Goal: Task Accomplishment & Management: Manage account settings

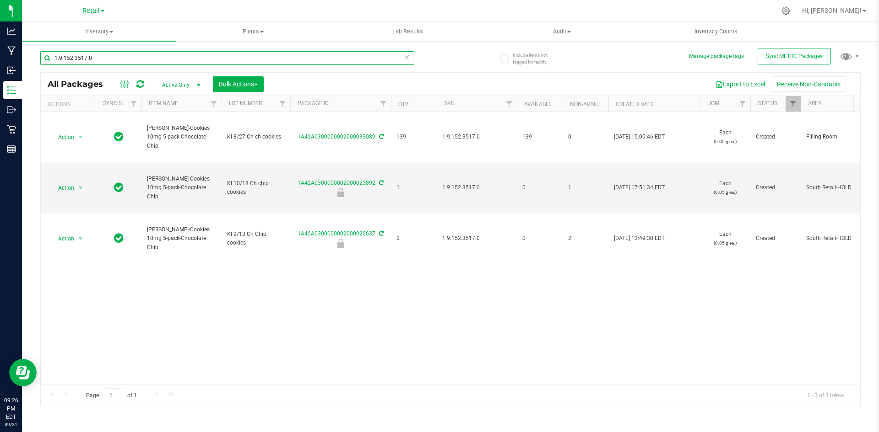
click at [259, 62] on input "1.9.152.3517.0" at bounding box center [227, 58] width 374 height 14
type input "1A42A0300000002000033564"
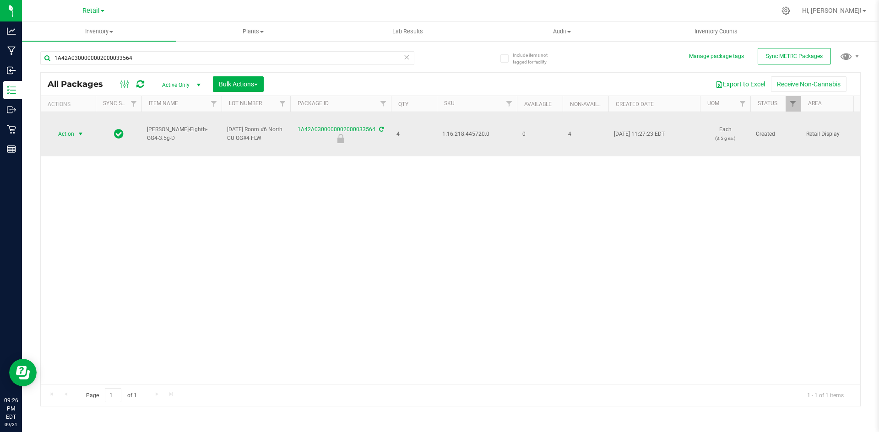
click at [72, 135] on span "Action" at bounding box center [62, 134] width 25 height 13
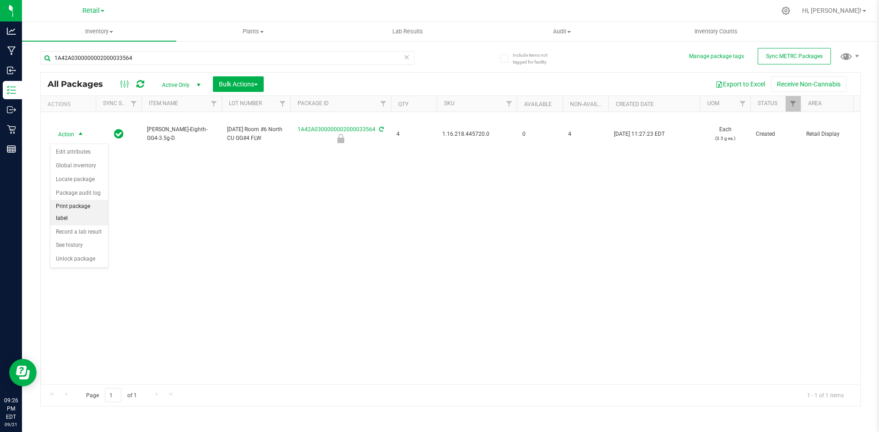
click at [91, 209] on li "Print package label" at bounding box center [79, 212] width 58 height 25
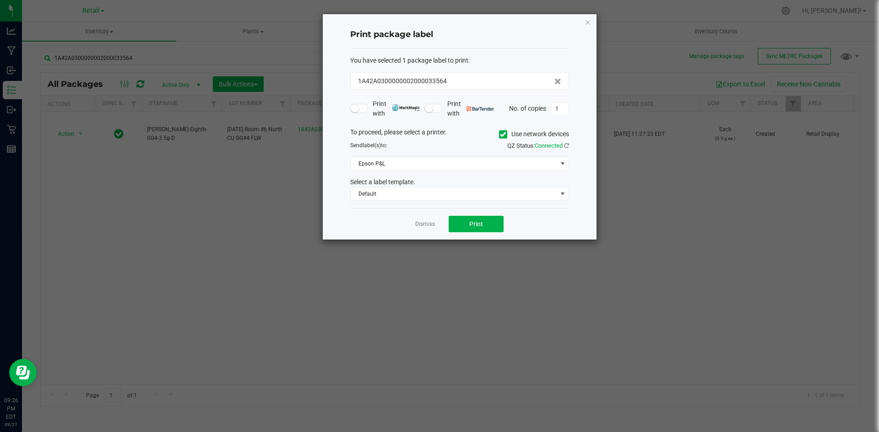
click at [505, 135] on span at bounding box center [503, 134] width 8 height 8
click at [0, 0] on input "Use network devices" at bounding box center [0, 0] width 0 height 0
click at [559, 107] on input "1" at bounding box center [559, 109] width 17 height 13
type input "4"
click at [511, 137] on label "Use network devices" at bounding box center [534, 135] width 70 height 10
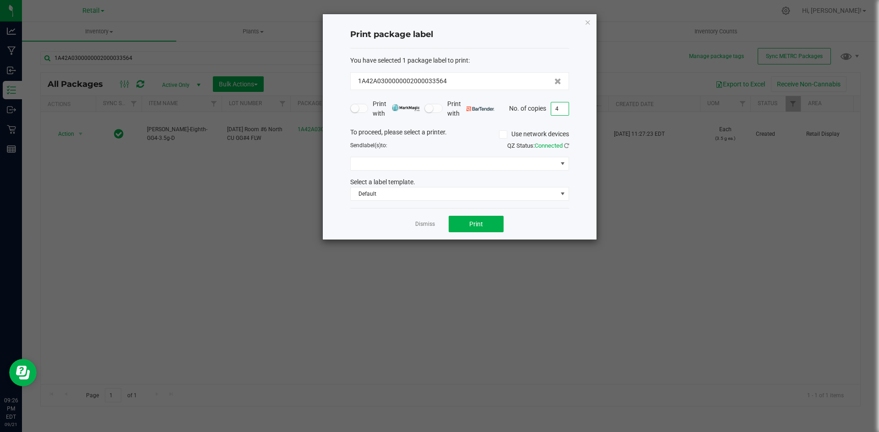
click at [0, 0] on input "Use network devices" at bounding box center [0, 0] width 0 height 0
click at [512, 169] on span at bounding box center [454, 163] width 206 height 13
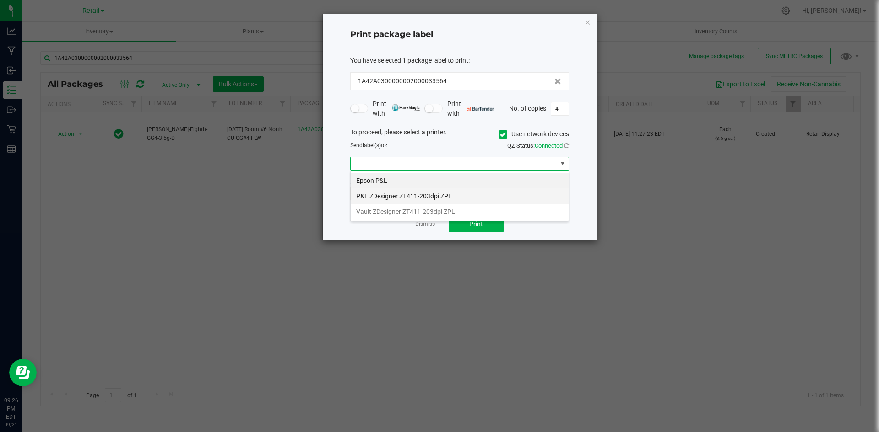
scroll to position [14, 219]
click at [489, 201] on li "P&L ZDesigner ZT411-203dpi ZPL" at bounding box center [460, 197] width 218 height 16
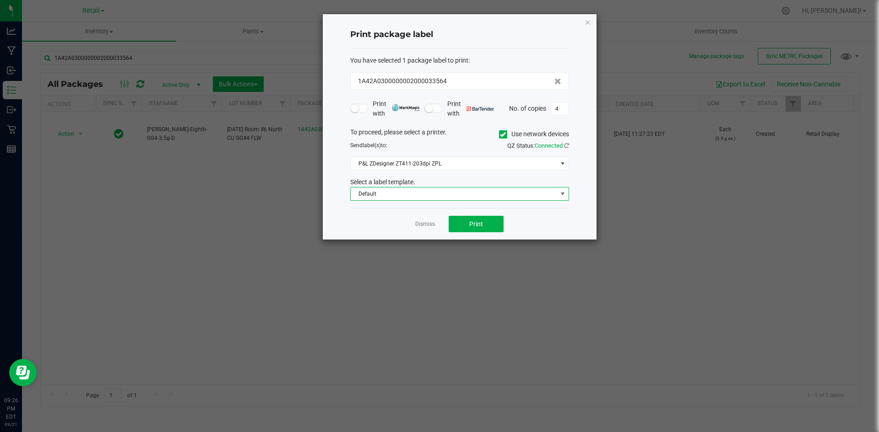
click at [489, 196] on span "Default" at bounding box center [454, 194] width 206 height 13
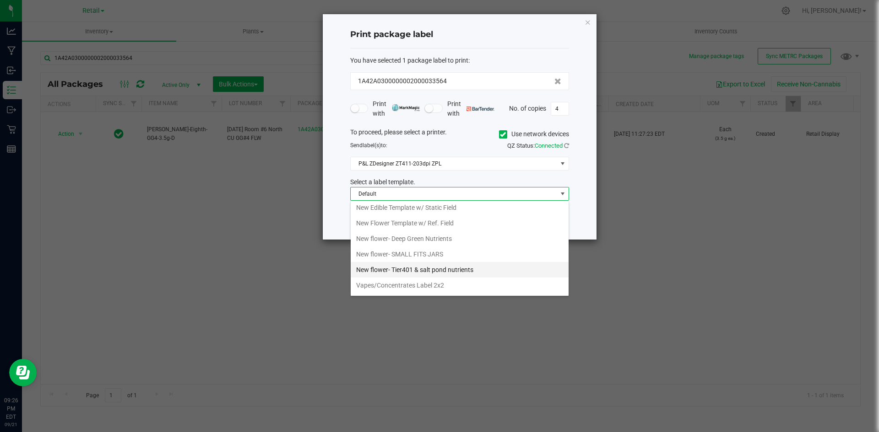
scroll to position [251, 0]
click at [471, 211] on li "New Flower Template w/ Ref. Field" at bounding box center [460, 209] width 218 height 16
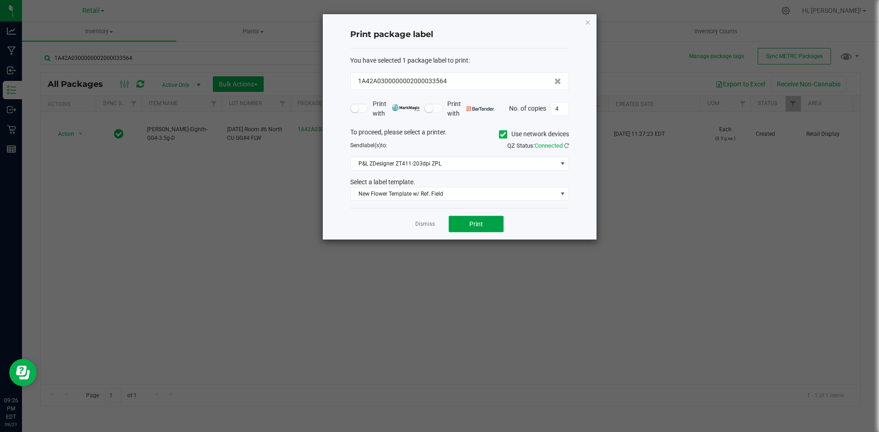
click at [470, 225] on span "Print" at bounding box center [476, 224] width 14 height 7
click at [417, 224] on link "Dismiss" at bounding box center [425, 225] width 20 height 8
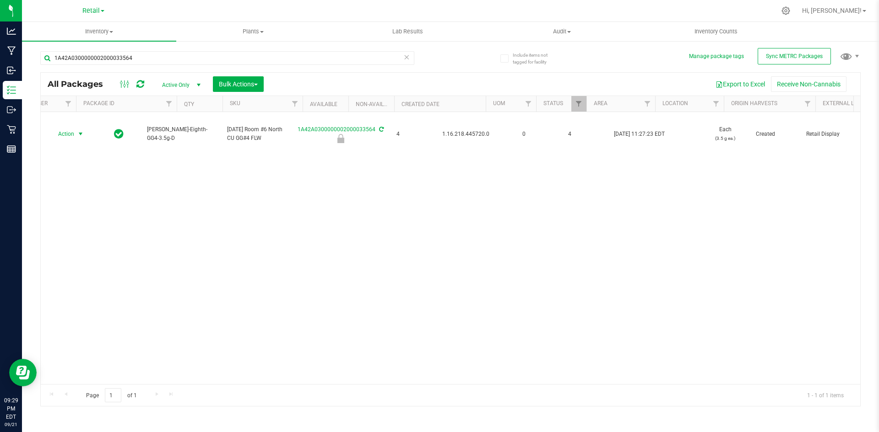
scroll to position [0, 0]
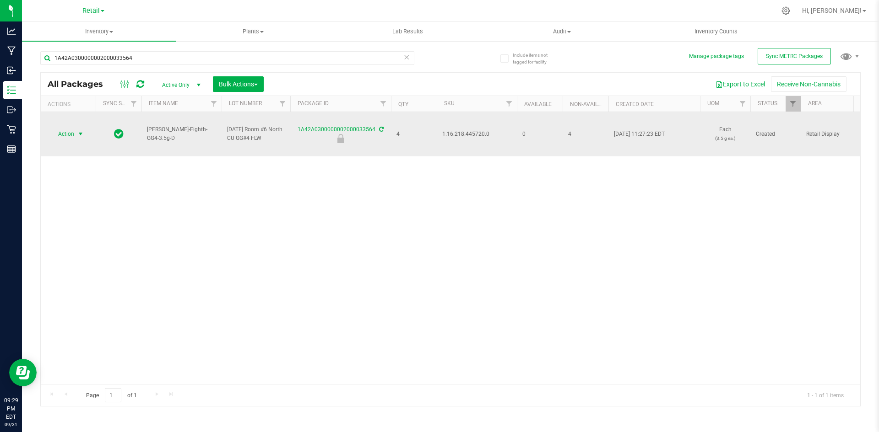
click at [479, 137] on span "1.16.218.445720.0" at bounding box center [476, 134] width 69 height 9
copy span "1.16.218.445720.0"
drag, startPoint x: 81, startPoint y: 136, endPoint x: 86, endPoint y: 177, distance: 40.6
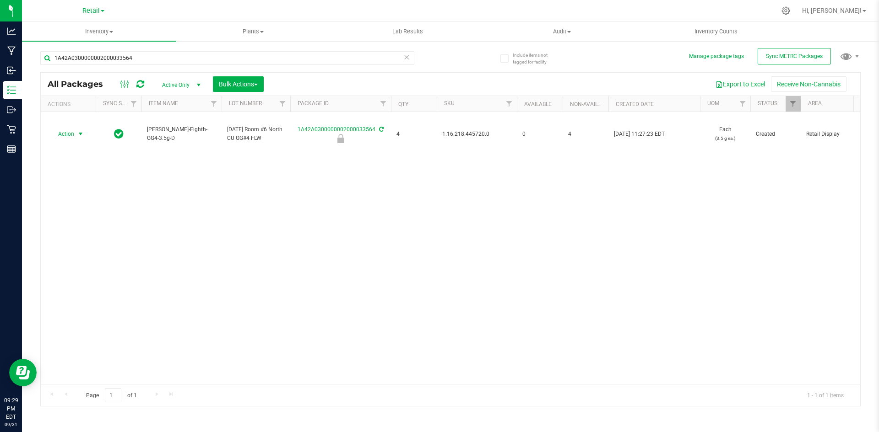
click at [80, 136] on span "select" at bounding box center [80, 133] width 7 height 7
click at [86, 239] on li "See history" at bounding box center [79, 246] width 58 height 14
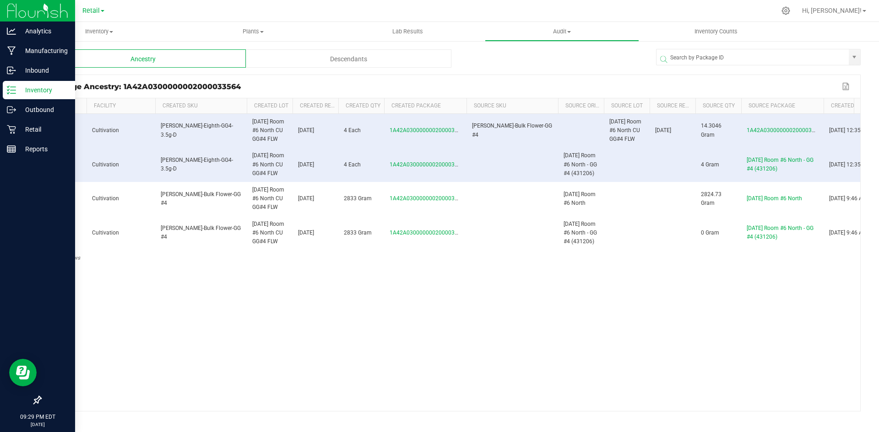
click at [19, 90] on p "Inventory" at bounding box center [43, 90] width 55 height 11
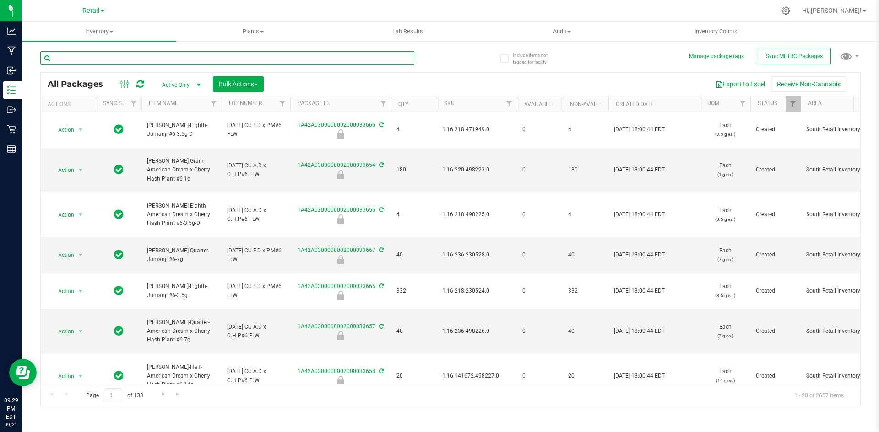
drag, startPoint x: 137, startPoint y: 59, endPoint x: 128, endPoint y: 57, distance: 9.4
click at [128, 57] on input "text" at bounding box center [227, 58] width 374 height 14
click at [136, 53] on input "text" at bounding box center [227, 58] width 374 height 14
type input "1A42A0300000002000033564"
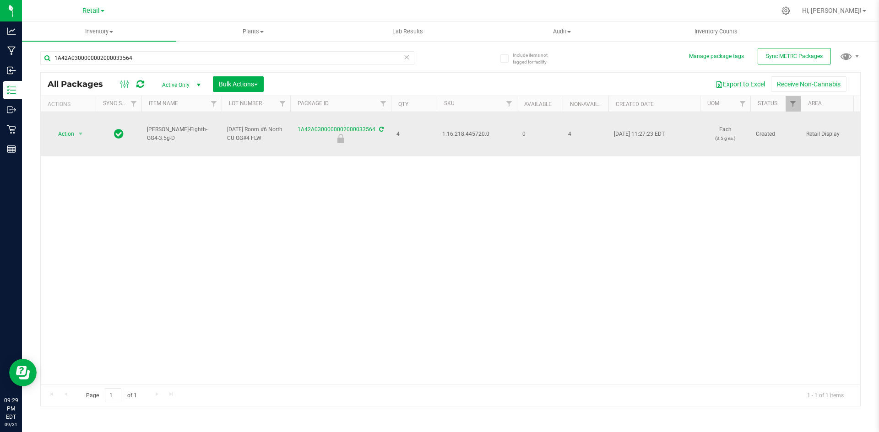
click at [474, 135] on span "1.16.218.445720.0" at bounding box center [476, 134] width 69 height 9
copy span "1.16.218.445720.0"
drag, startPoint x: 85, startPoint y: 133, endPoint x: 80, endPoint y: 140, distance: 8.9
click at [84, 133] on span "select" at bounding box center [80, 134] width 11 height 13
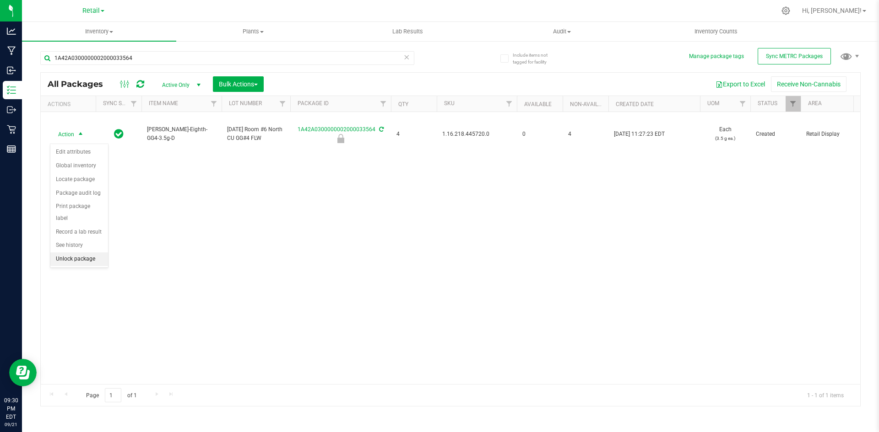
click at [92, 253] on li "Unlock package" at bounding box center [79, 260] width 58 height 14
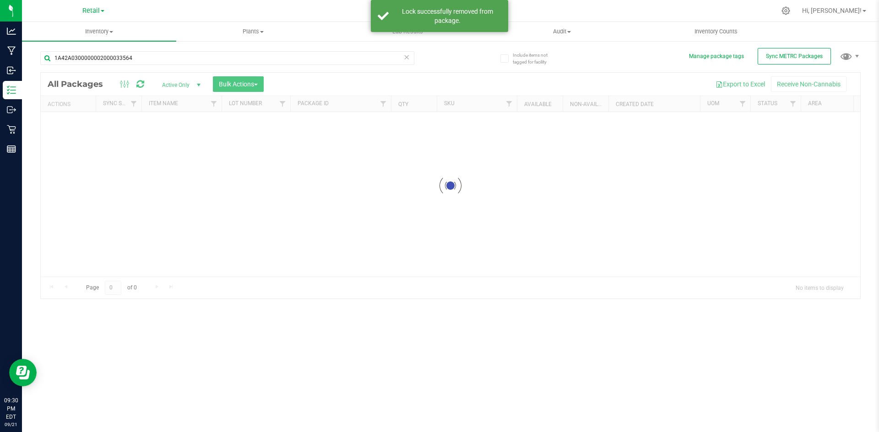
click at [649, 165] on div at bounding box center [450, 186] width 819 height 226
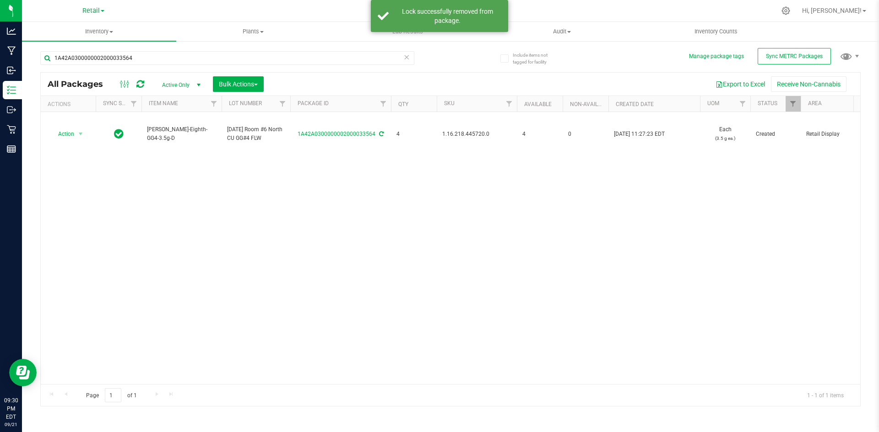
click at [475, 138] on span "1.16.218.445720.0" at bounding box center [476, 134] width 69 height 9
copy span "1.16.218.445720.0"
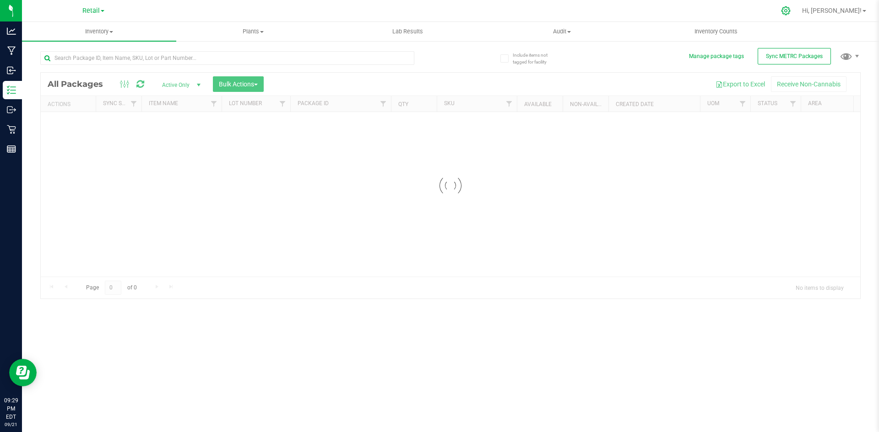
click at [790, 11] on icon at bounding box center [786, 11] width 10 height 10
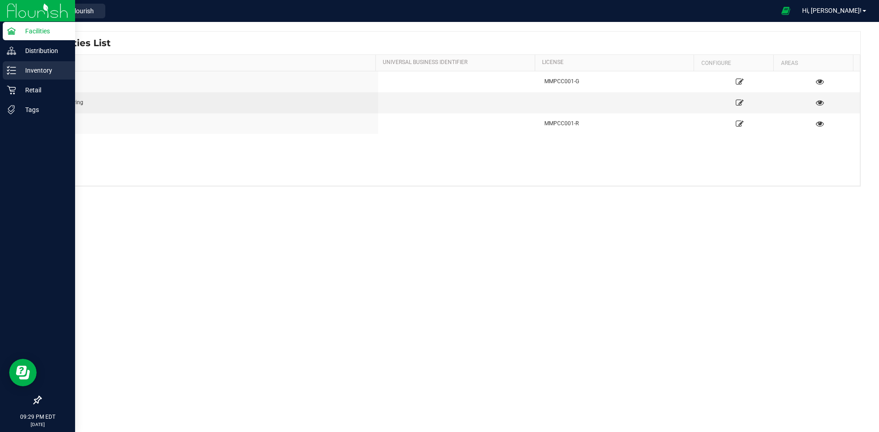
click at [10, 78] on div "Inventory" at bounding box center [39, 70] width 72 height 18
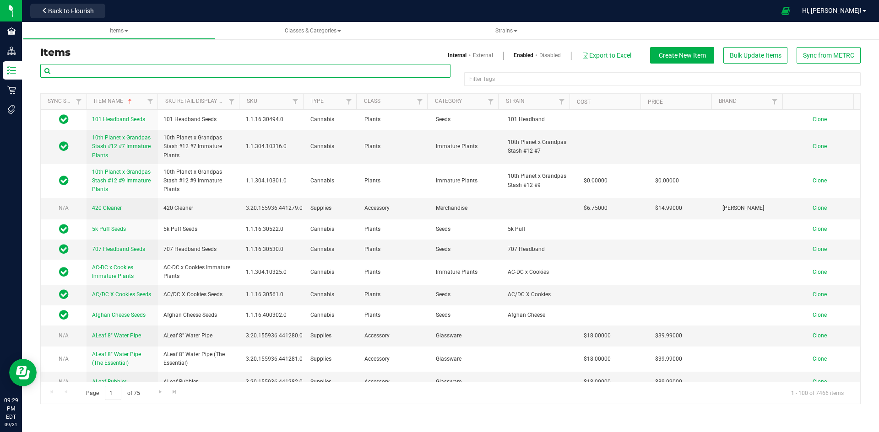
paste input "1.16.218.445720.0"
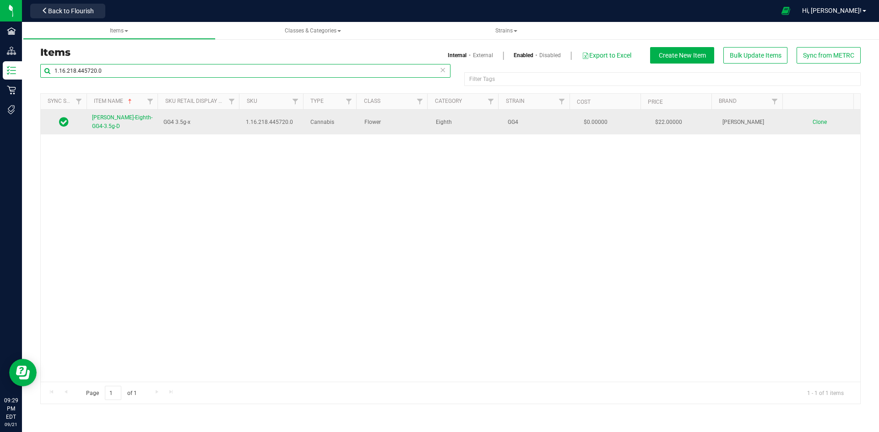
type input "1.16.218.445720.0"
click at [129, 121] on link "[PERSON_NAME]-Eighth-GG4-3.5g-D" at bounding box center [122, 121] width 60 height 17
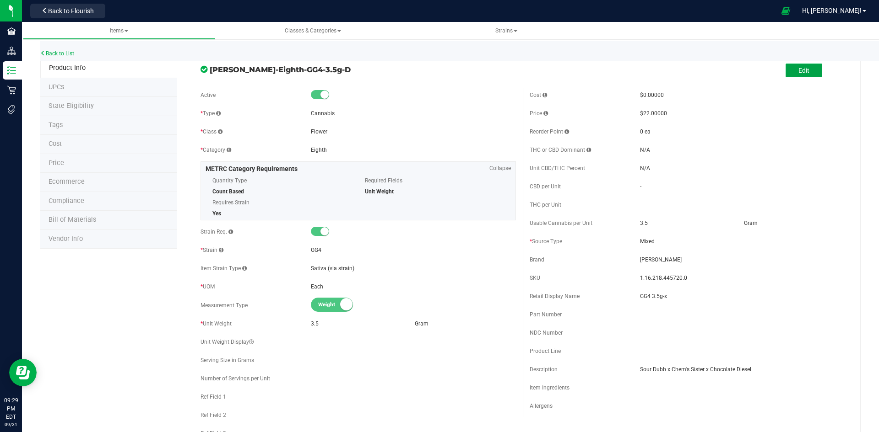
click at [798, 74] on span "Edit" at bounding box center [803, 70] width 11 height 7
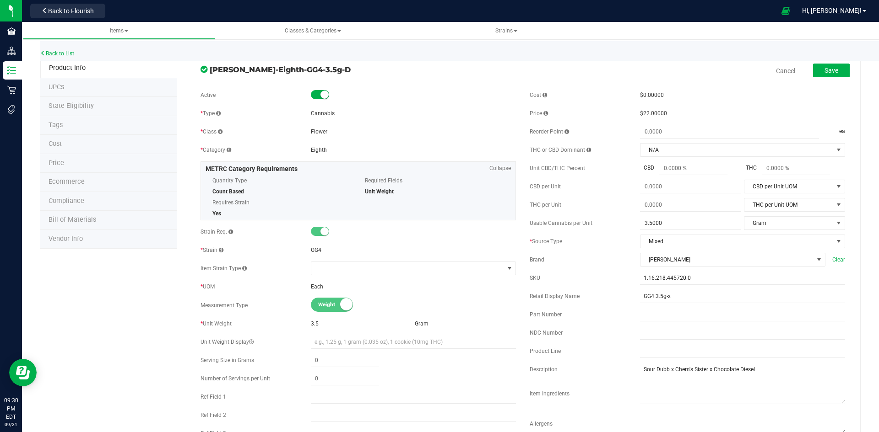
click at [96, 168] on li "Price" at bounding box center [108, 163] width 137 height 19
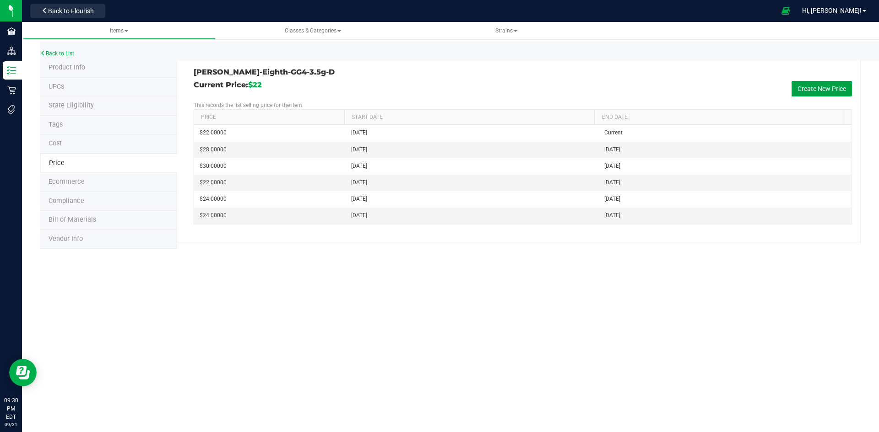
click at [823, 83] on button "Create New Price" at bounding box center [821, 89] width 60 height 16
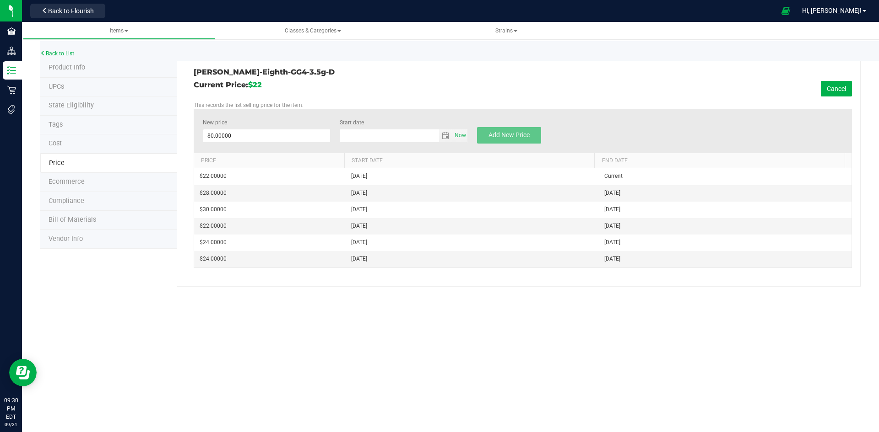
type input "9/21/2025"
click at [292, 138] on span at bounding box center [267, 136] width 128 height 14
type input "38"
drag, startPoint x: 508, startPoint y: 133, endPoint x: 448, endPoint y: 130, distance: 59.6
click at [507, 133] on span "Add New Price" at bounding box center [508, 134] width 41 height 7
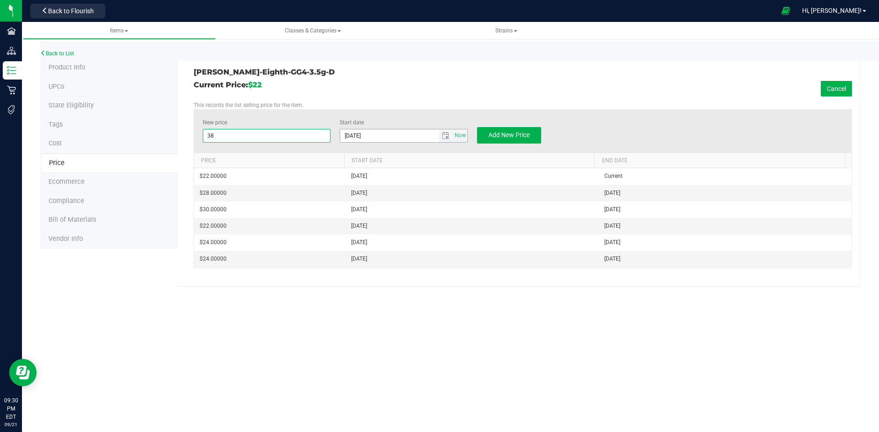
type input "$0.00000"
